Goal: Task Accomplishment & Management: Manage account settings

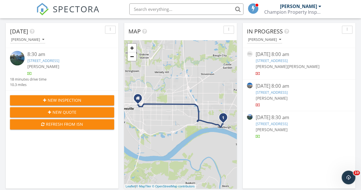
click at [277, 94] on link "[STREET_ADDRESS]" at bounding box center [271, 92] width 32 height 5
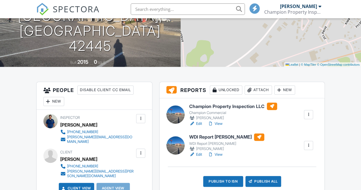
click at [221, 125] on link "View" at bounding box center [215, 124] width 15 height 6
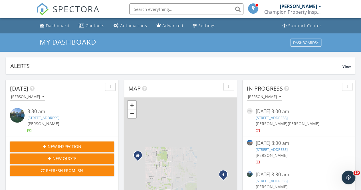
scroll to position [528, 370]
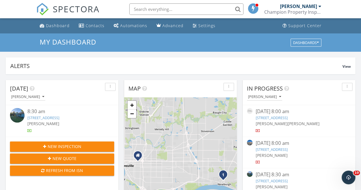
click at [294, 152] on div "530 US-62, Princeton, KY 42445" at bounding box center [298, 149] width 87 height 5
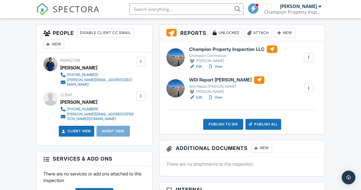
click at [290, 37] on div "New" at bounding box center [284, 32] width 21 height 9
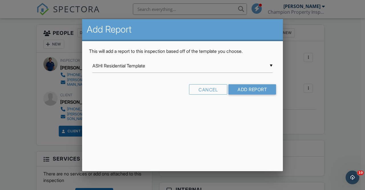
click at [196, 65] on div "▼ ASHI Residential Template ASHI Residential Template Ben Gromicko's Template f…" at bounding box center [182, 66] width 180 height 14
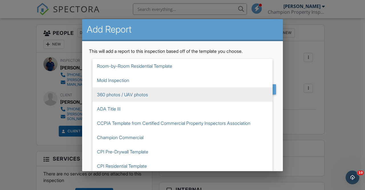
click at [136, 98] on span "360 photos / UAV photos" at bounding box center [182, 94] width 180 height 14
type input "360 photos / UAV photos"
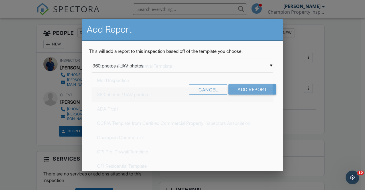
scroll to position [86, 0]
click at [262, 94] on div "Cancel Add Report" at bounding box center [182, 91] width 187 height 15
click at [247, 92] on input "Add Report" at bounding box center [253, 89] width 48 height 10
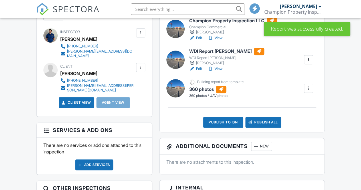
scroll to position [171, 0]
click at [309, 60] on div at bounding box center [309, 60] width 6 height 6
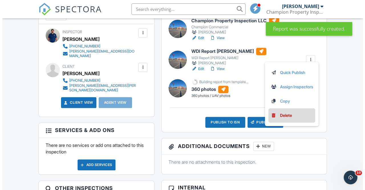
scroll to position [0, 0]
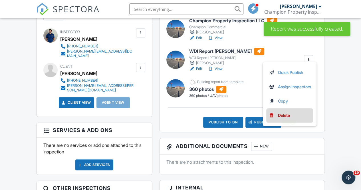
click at [286, 113] on div "Delete" at bounding box center [284, 115] width 12 height 6
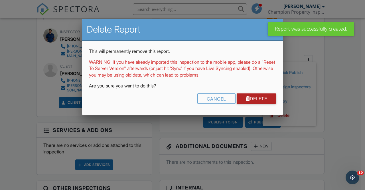
click at [253, 100] on link "Delete" at bounding box center [257, 98] width 40 height 10
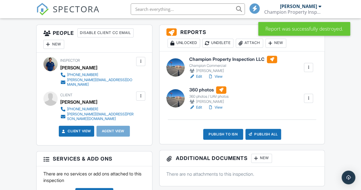
click at [197, 107] on link "Edit" at bounding box center [195, 107] width 13 height 6
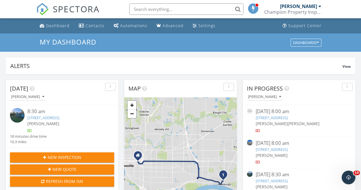
click at [144, 10] on input "text" at bounding box center [186, 8] width 114 height 11
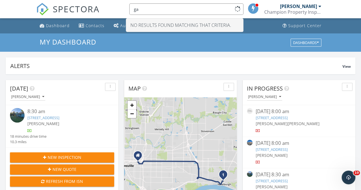
type input "g"
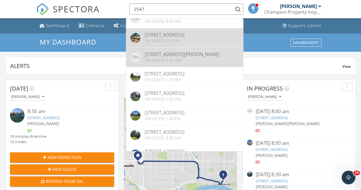
scroll to position [57, 0]
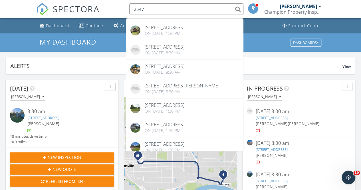
drag, startPoint x: 146, startPoint y: 9, endPoint x: 120, endPoint y: 10, distance: 26.3
click at [120, 10] on div "SPECTORA 2547 Inspections 2547 Gavins Ln, Evansville, IN 47725 On 09/11/2025 at…" at bounding box center [180, 9] width 289 height 18
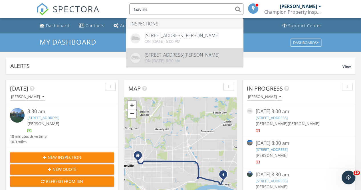
type input "Gavins"
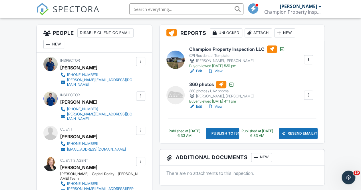
click at [309, 60] on div at bounding box center [309, 60] width 6 height 6
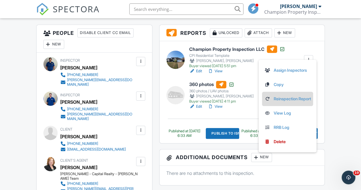
click at [281, 99] on link "Reinspection Report" at bounding box center [287, 99] width 47 height 6
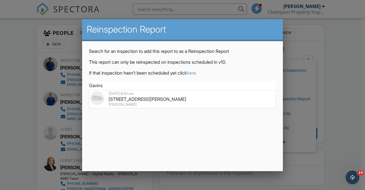
click at [117, 102] on div "[PERSON_NAME]" at bounding box center [182, 104] width 184 height 5
type input "2547 Gavins Ln, Evansville, IN 47725"
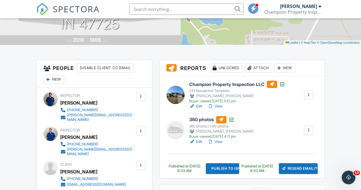
scroll to position [57, 0]
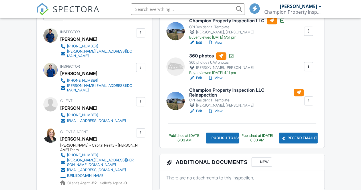
click at [311, 101] on div at bounding box center [309, 101] width 6 height 6
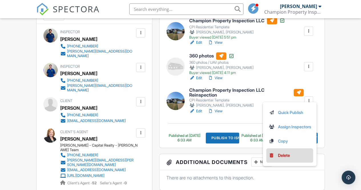
click at [281, 152] on div "Delete" at bounding box center [284, 155] width 12 height 6
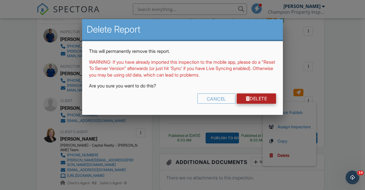
click at [255, 101] on link "Delete" at bounding box center [257, 98] width 40 height 10
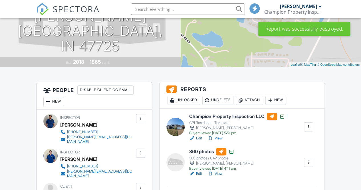
click at [306, 126] on div at bounding box center [309, 127] width 6 height 6
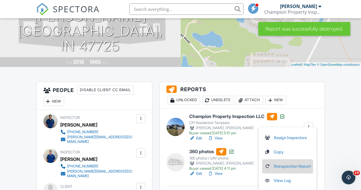
click at [286, 166] on link "Reinspection Report" at bounding box center [287, 166] width 47 height 6
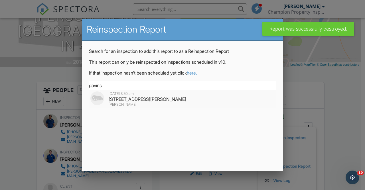
click at [128, 100] on div "[STREET_ADDRESS][PERSON_NAME]" at bounding box center [182, 99] width 184 height 6
type input "[STREET_ADDRESS][PERSON_NAME]"
